Goal: Transaction & Acquisition: Book appointment/travel/reservation

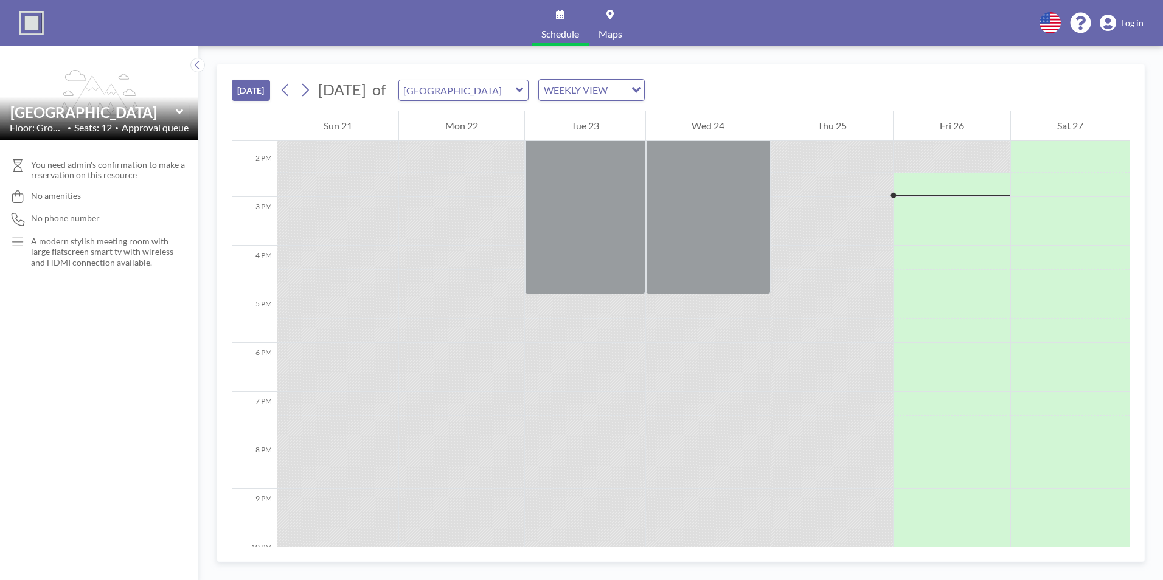
scroll to position [681, 0]
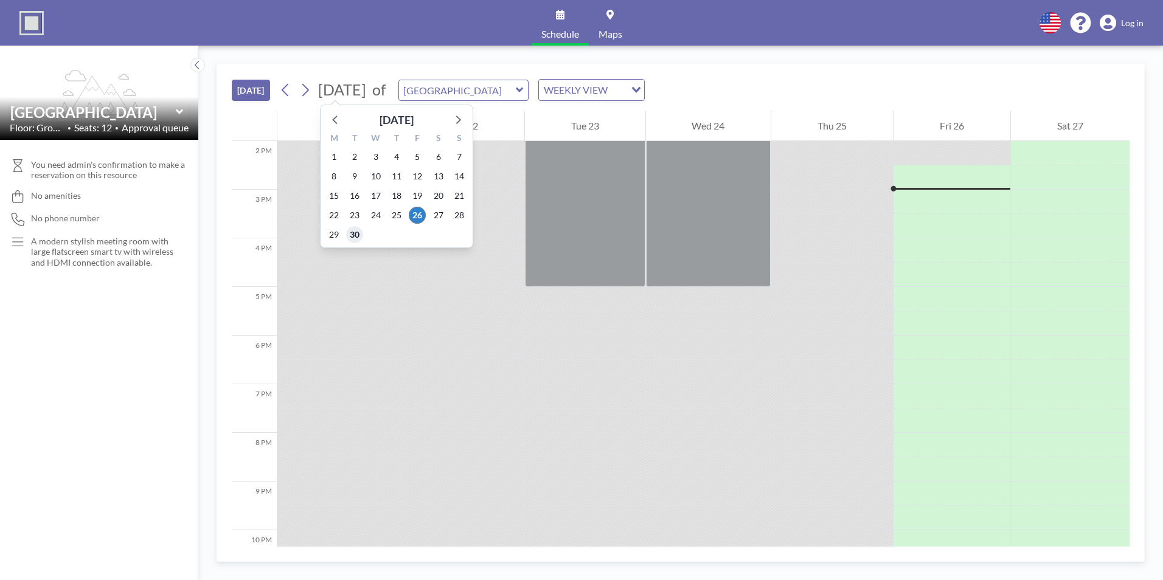
click at [360, 236] on span "30" at bounding box center [354, 234] width 17 height 17
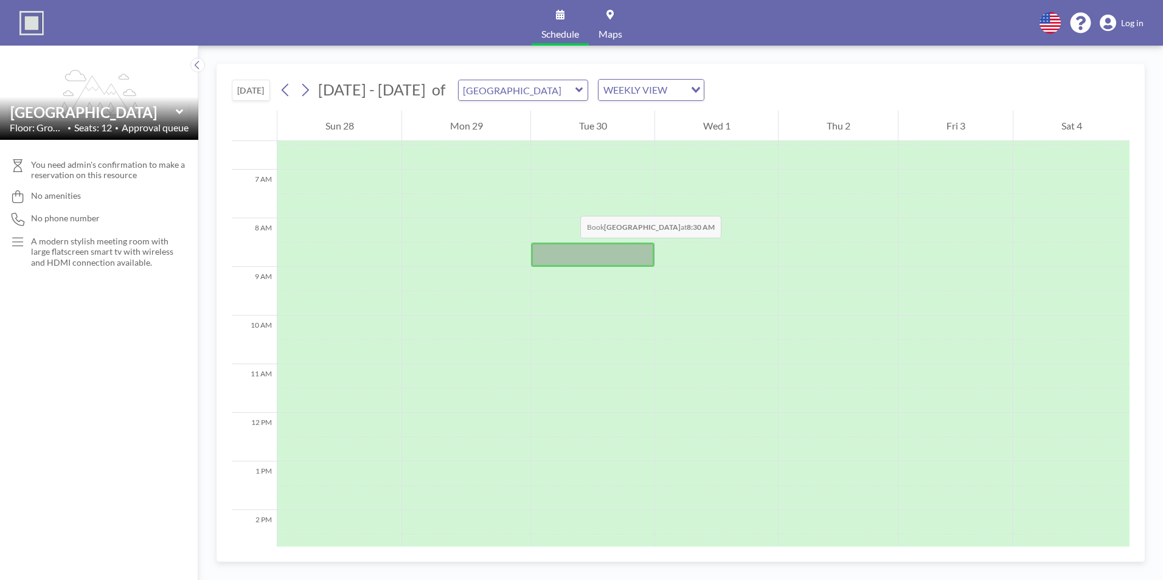
scroll to position [365, 0]
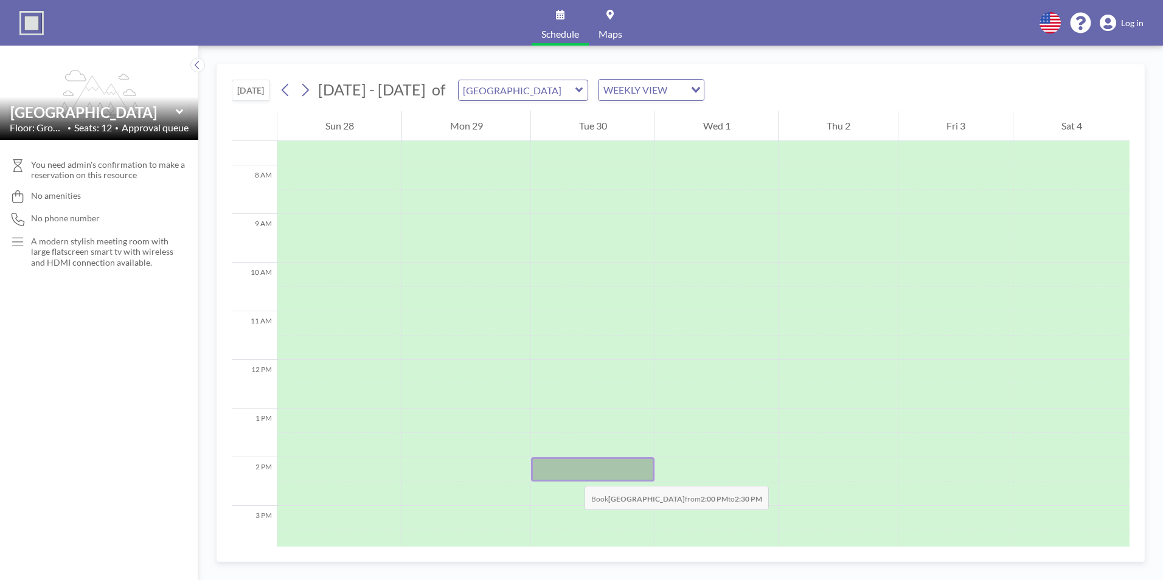
click at [573, 474] on div at bounding box center [593, 470] width 124 height 24
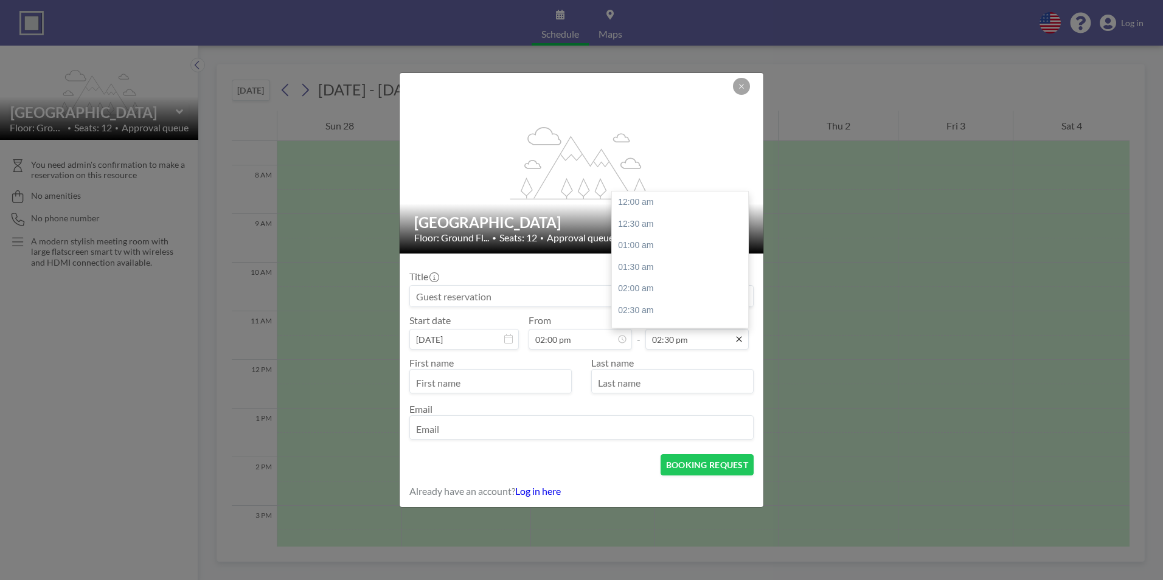
scroll to position [628, 0]
click at [739, 343] on icon at bounding box center [739, 340] width 10 height 10
click at [676, 338] on input "02:30 pm" at bounding box center [697, 339] width 103 height 21
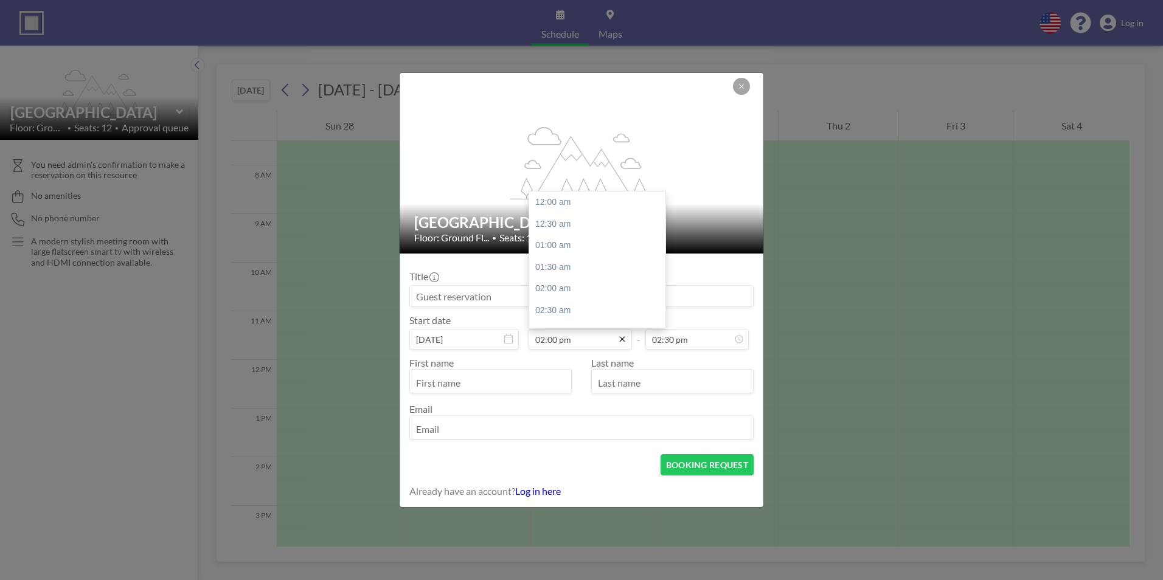
drag, startPoint x: 691, startPoint y: 340, endPoint x: 622, endPoint y: 340, distance: 69.4
click at [622, 340] on div "Start date [DATE] From 02:00 pm 12:00 am 12:30 am 01:00 am 01:30 am 02:00 am 02…" at bounding box center [581, 332] width 344 height 35
click at [559, 292] on div "04:00 pm" at bounding box center [600, 289] width 142 height 22
type input "04:00 pm"
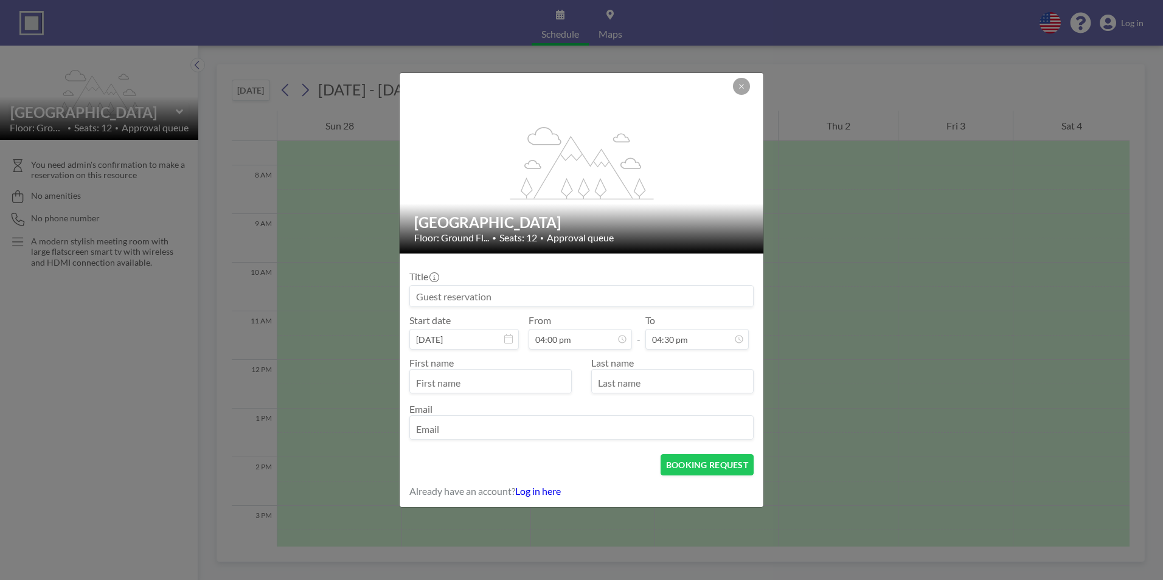
scroll to position [693, 0]
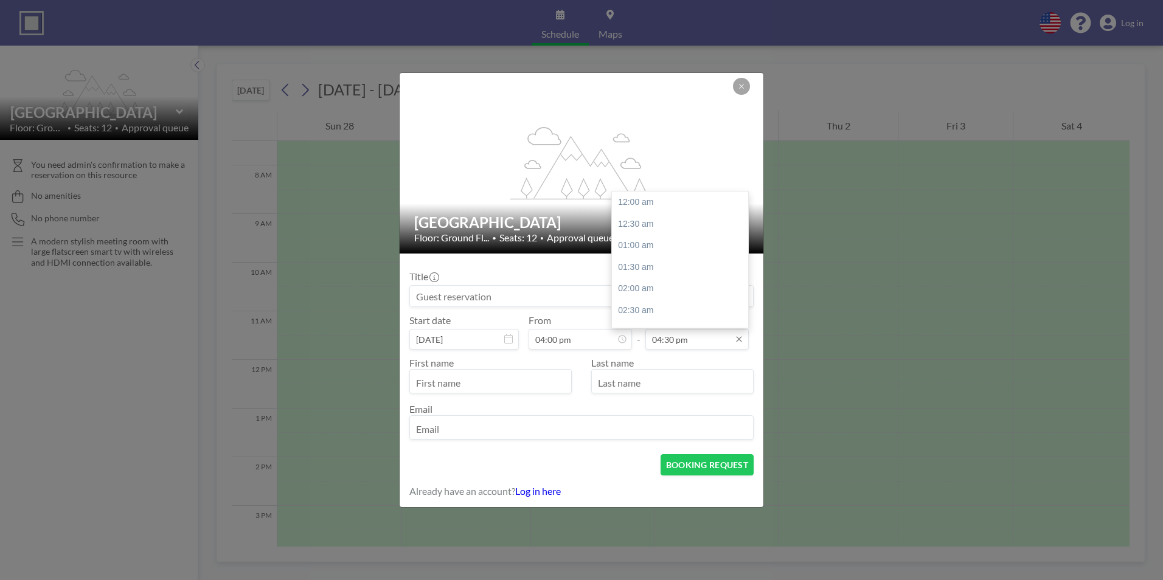
click at [692, 332] on input "04:30 pm" at bounding box center [697, 339] width 103 height 21
click at [634, 241] on div "04:00 pm" at bounding box center [683, 242] width 142 height 22
type input "04:00 pm"
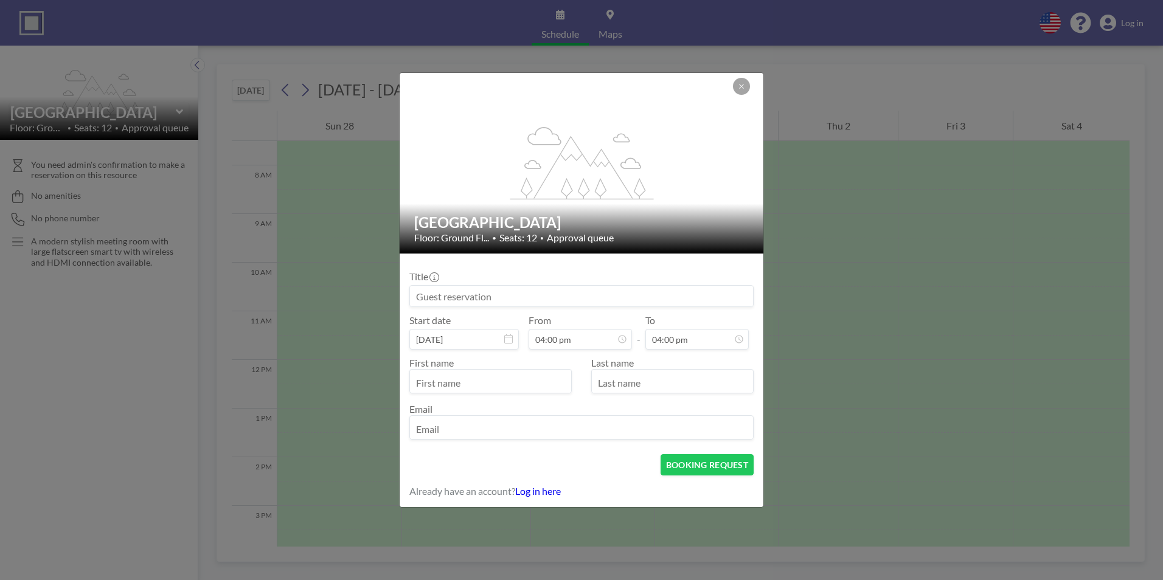
scroll to position [693, 0]
click at [453, 374] on input "text" at bounding box center [490, 382] width 161 height 21
type input "[PERSON_NAME]"
type input "[PERSON_NAME][EMAIL_ADDRESS][PERSON_NAME][DOMAIN_NAME]"
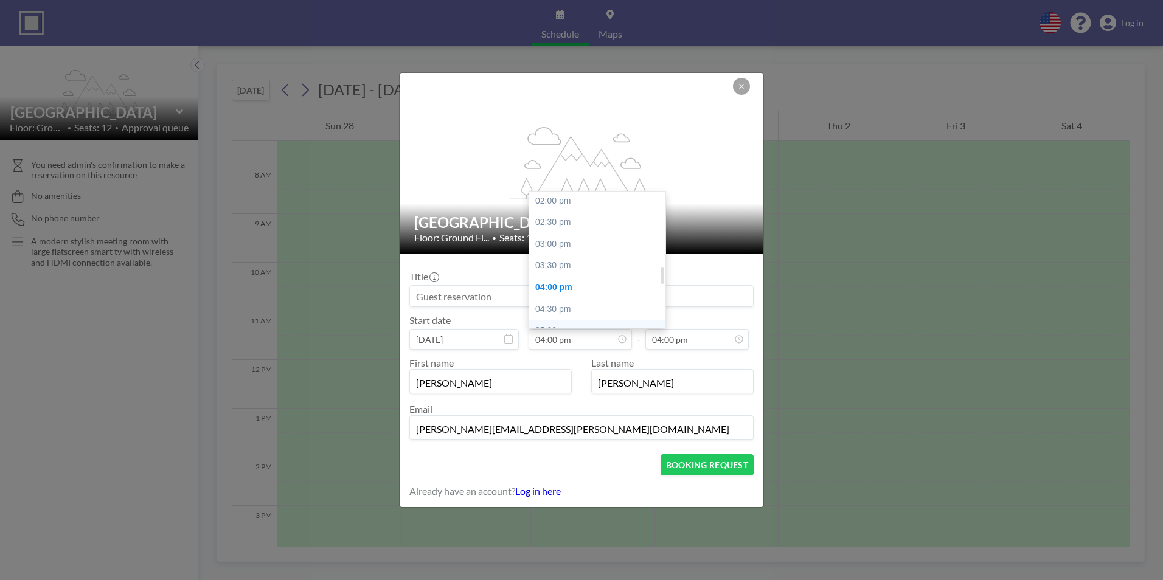
scroll to position [571, 0]
click at [566, 240] on div "02:00 pm" at bounding box center [600, 238] width 142 height 22
type input "02:00 pm"
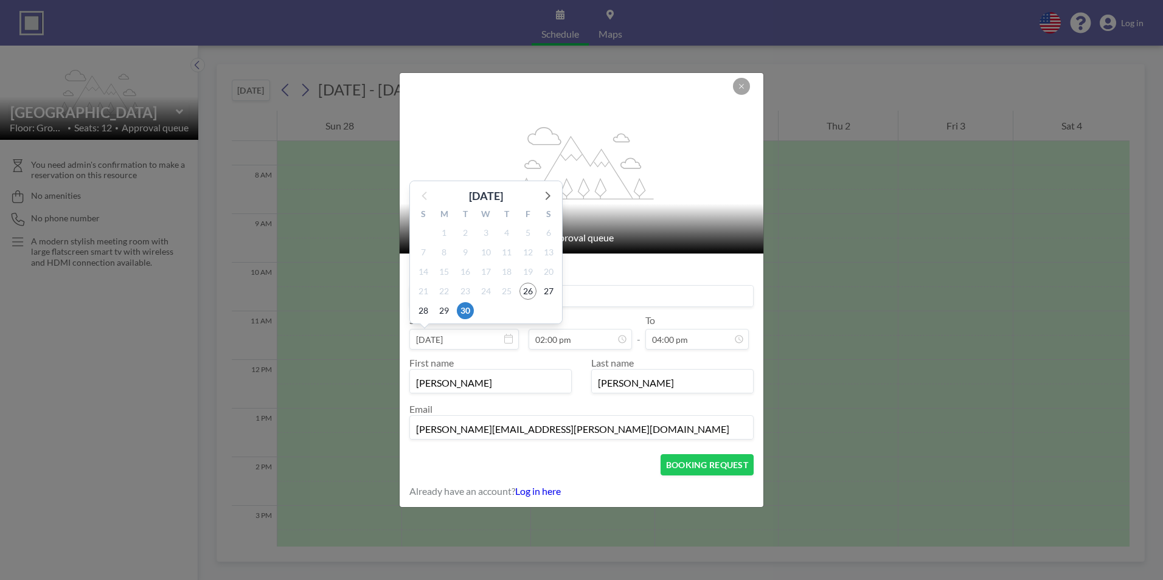
drag, startPoint x: 469, startPoint y: 301, endPoint x: 565, endPoint y: 322, distance: 98.3
click at [565, 322] on div "Start date [DATE] [DATE] S M T W T F S 31 1 2 3 4 5 6 7 8 9 10 11 12 13 14 15 1…" at bounding box center [581, 332] width 344 height 35
click at [622, 298] on input at bounding box center [581, 296] width 343 height 21
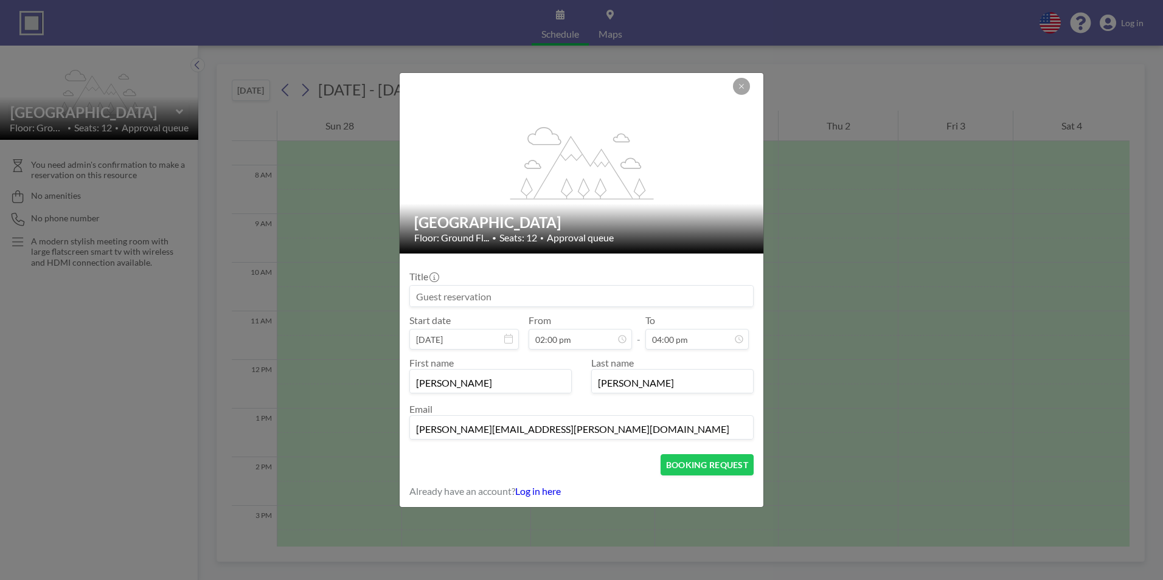
click at [608, 297] on input at bounding box center [581, 296] width 343 height 21
type input "T"
click at [726, 465] on button "BOOKING REQUEST" at bounding box center [707, 465] width 93 height 21
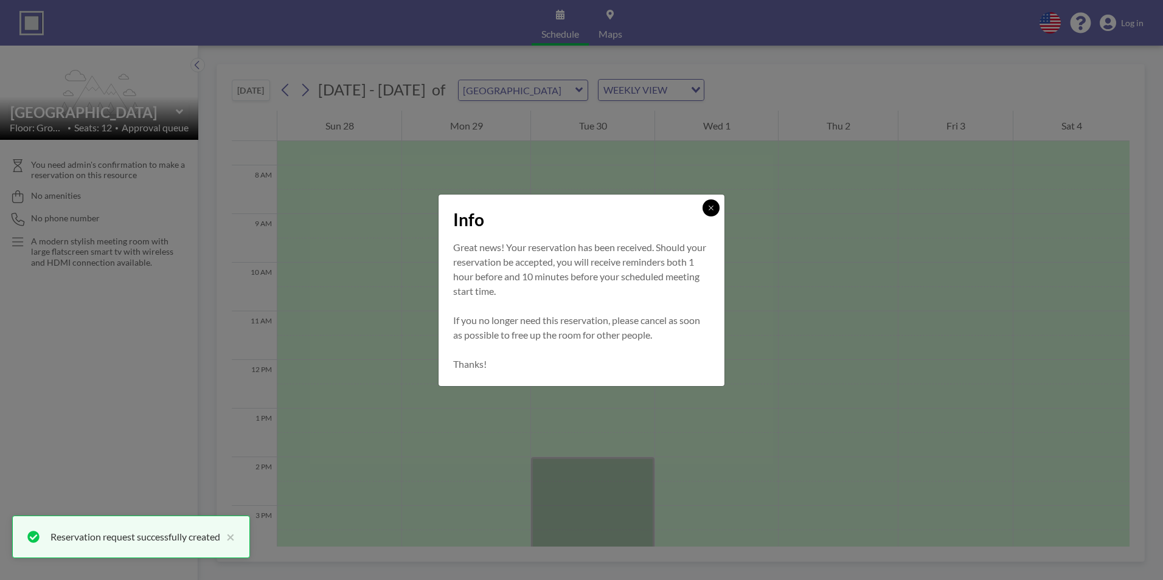
click at [715, 207] on button at bounding box center [711, 208] width 17 height 17
